Goal: Task Accomplishment & Management: Use online tool/utility

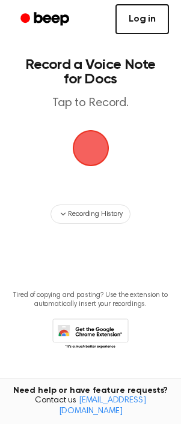
click at [130, 25] on link "Log in" at bounding box center [141, 19] width 53 height 30
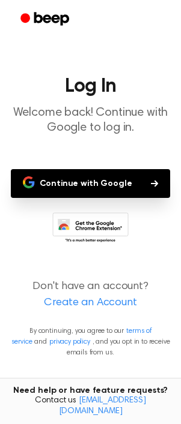
click at [103, 187] on button "Continue with Google" at bounding box center [91, 183] width 160 height 29
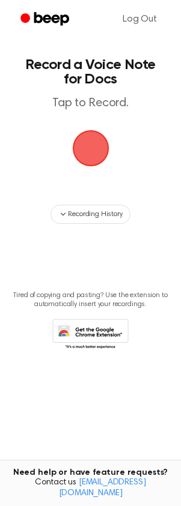
click at [95, 150] on span "button" at bounding box center [91, 148] width 34 height 34
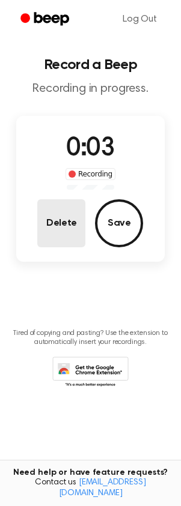
click at [71, 223] on button "Delete" at bounding box center [61, 223] width 48 height 48
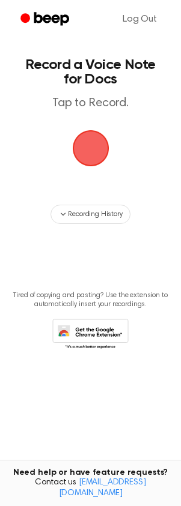
click at [93, 165] on span "button" at bounding box center [91, 148] width 34 height 34
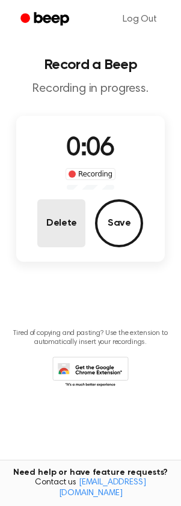
click at [61, 218] on button "Delete" at bounding box center [61, 223] width 48 height 48
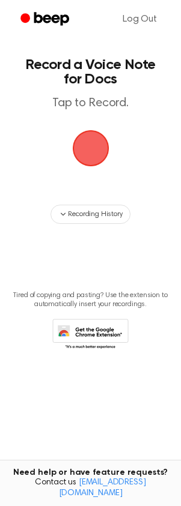
click at [90, 157] on span "button" at bounding box center [91, 148] width 34 height 34
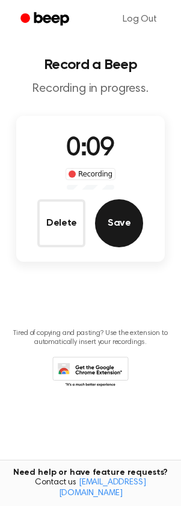
click at [119, 217] on button "Save" at bounding box center [119, 223] width 48 height 48
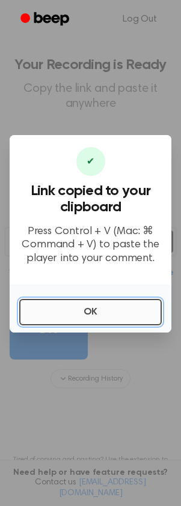
click at [108, 314] on button "OK" at bounding box center [90, 312] width 142 height 26
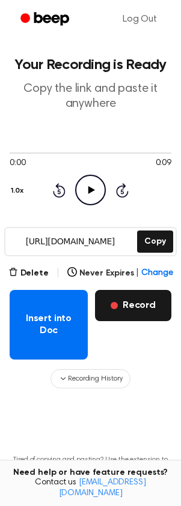
click at [144, 312] on button "Record" at bounding box center [133, 305] width 76 height 31
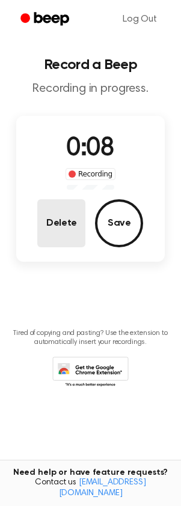
click at [66, 217] on button "Delete" at bounding box center [61, 223] width 48 height 48
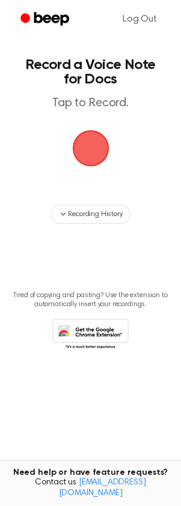
click at [92, 142] on span "button" at bounding box center [91, 148] width 34 height 34
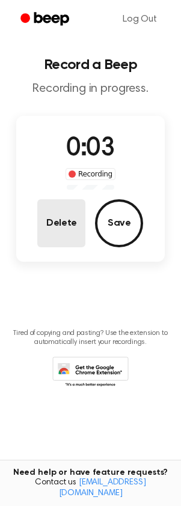
click at [70, 209] on button "Delete" at bounding box center [61, 223] width 48 height 48
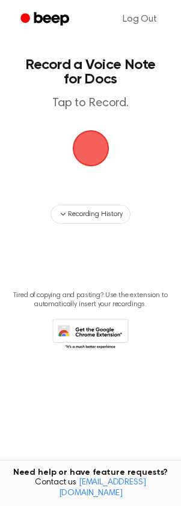
click at [96, 131] on span "button" at bounding box center [91, 148] width 34 height 34
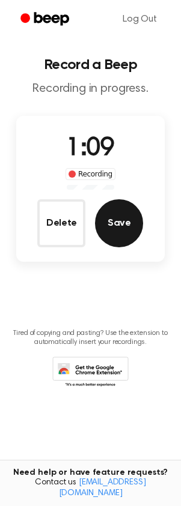
click at [123, 219] on button "Save" at bounding box center [119, 223] width 48 height 48
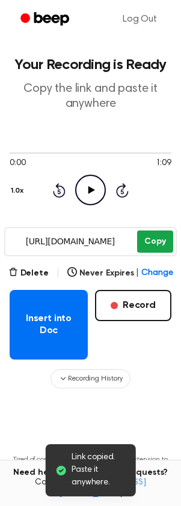
click at [148, 244] on button "Copy" at bounding box center [154, 242] width 35 height 22
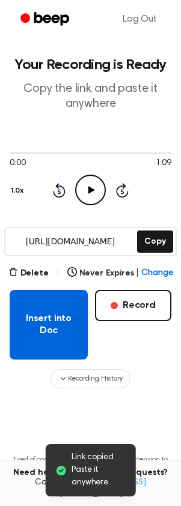
click at [35, 336] on button "Insert into Doc" at bounding box center [49, 325] width 78 height 70
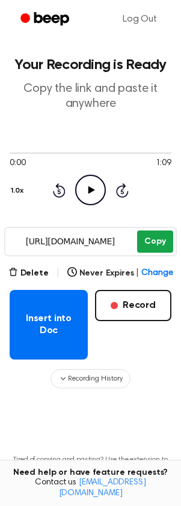
click at [157, 243] on button "Copy" at bounding box center [154, 242] width 35 height 22
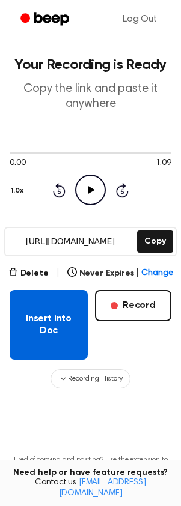
click at [46, 327] on button "Insert into Doc" at bounding box center [49, 325] width 78 height 70
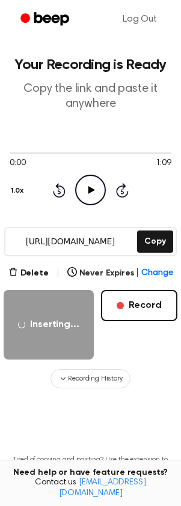
click at [0, 353] on html "Log Out Your Recording is Ready Copy the link and paste it anywhere 0:00 1:09 1…" at bounding box center [90, 294] width 181 height 588
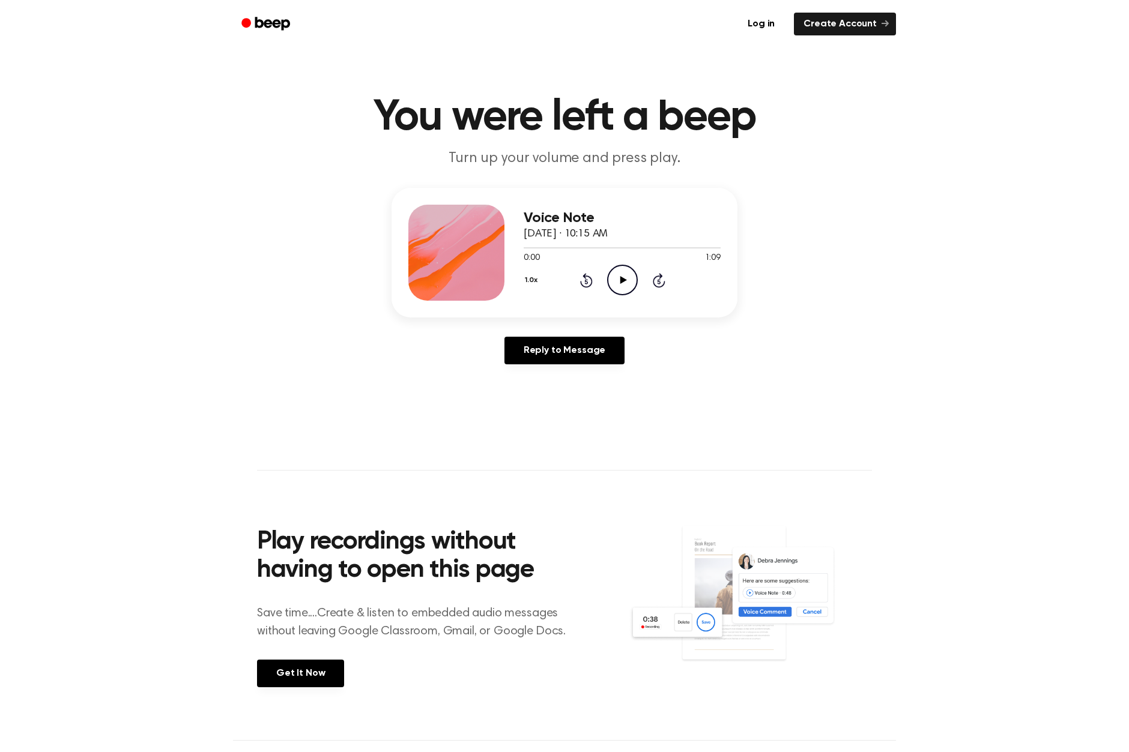
click at [627, 291] on icon "Play Audio" at bounding box center [622, 280] width 31 height 31
click at [626, 283] on icon "Pause Audio" at bounding box center [622, 280] width 31 height 31
